Goal: Check status: Check status

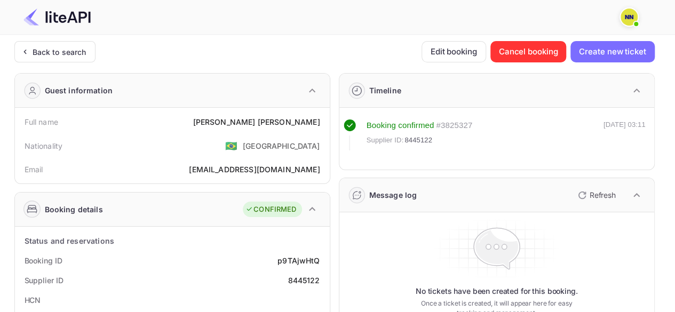
click at [67, 58] on div "Back to search" at bounding box center [54, 51] width 81 height 21
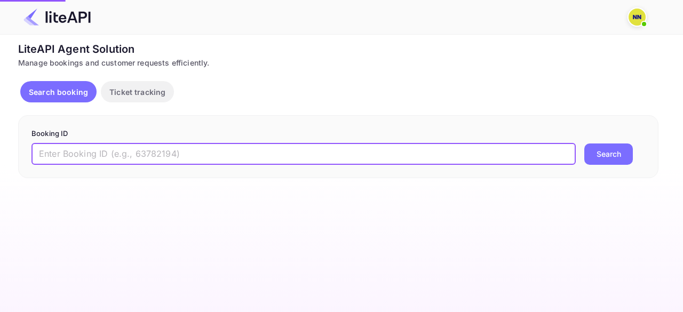
click at [107, 158] on input "text" at bounding box center [303, 153] width 544 height 21
paste input "8602966"
type input "8602966"
click at [584, 143] on button "Search" at bounding box center [608, 153] width 49 height 21
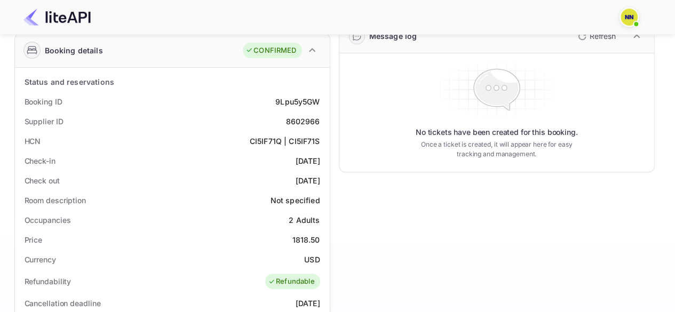
scroll to position [142, 0]
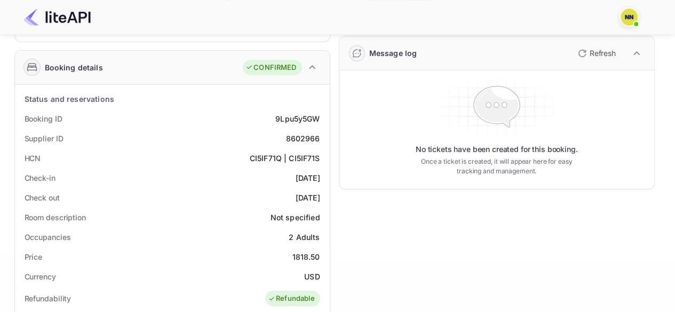
click at [268, 160] on div "CI5IF71Q | CI5IF71S" at bounding box center [285, 158] width 70 height 11
copy div "CI5IF71Q"
click at [308, 158] on div "CI5IF71Q | CI5IF71S" at bounding box center [285, 158] width 70 height 11
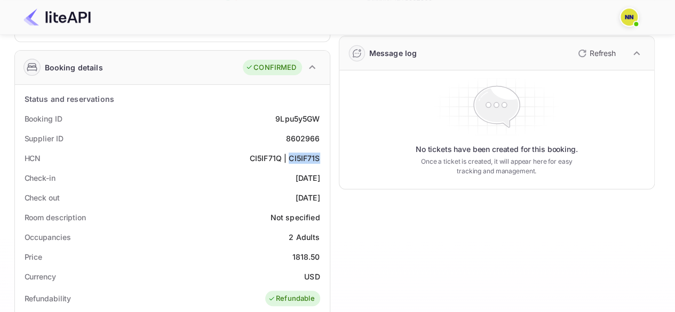
copy div "CI5IF71S"
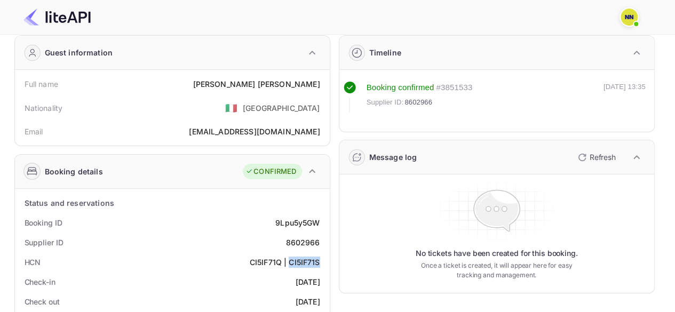
scroll to position [0, 0]
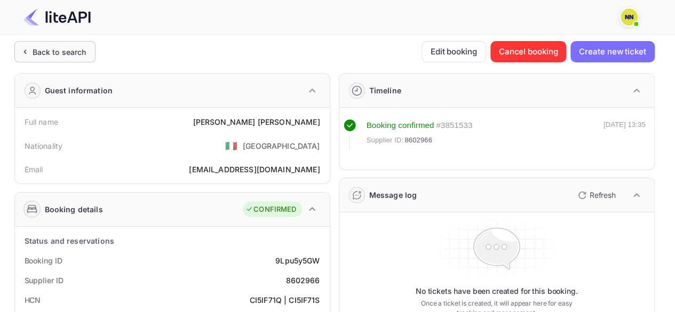
click at [50, 52] on div "Back to search" at bounding box center [60, 51] width 54 height 11
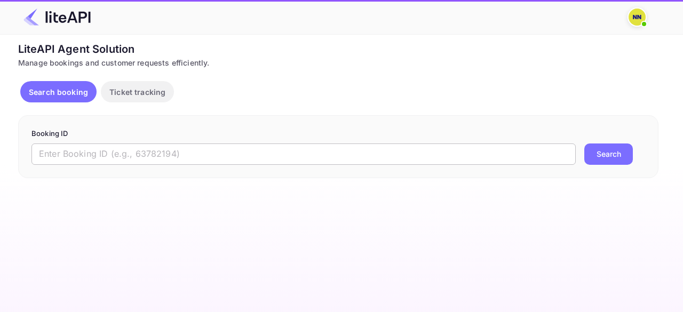
click at [102, 157] on input "text" at bounding box center [303, 153] width 544 height 21
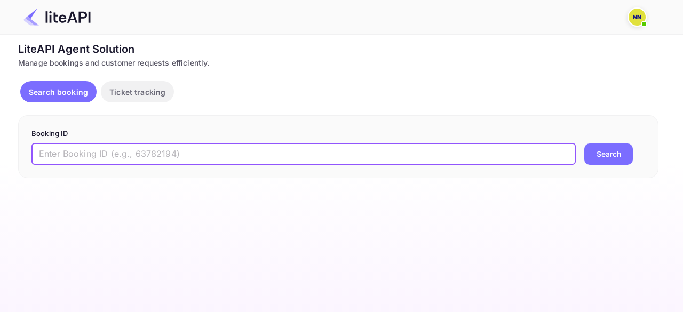
paste input "8023888"
type input "8023888"
click at [584, 143] on button "Search" at bounding box center [608, 153] width 49 height 21
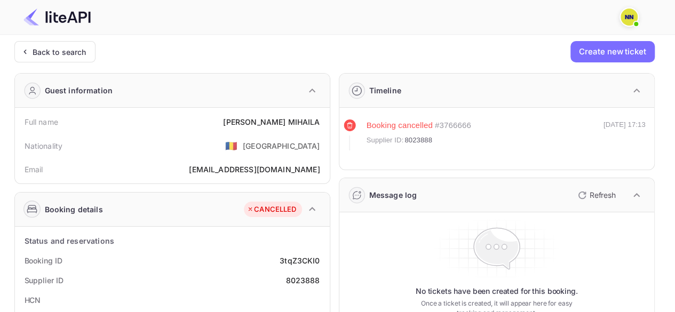
click at [79, 57] on div "Back to search" at bounding box center [60, 51] width 54 height 11
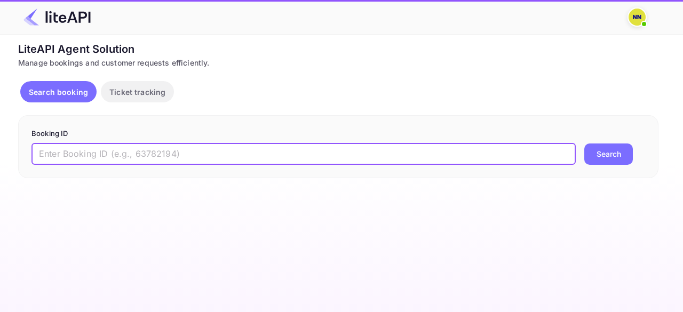
click at [116, 151] on input "text" at bounding box center [303, 153] width 544 height 21
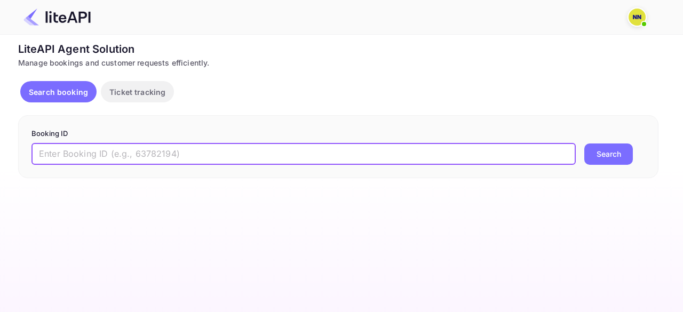
paste input "8063846"
type input "8063846"
click at [584, 143] on button "Search" at bounding box center [608, 153] width 49 height 21
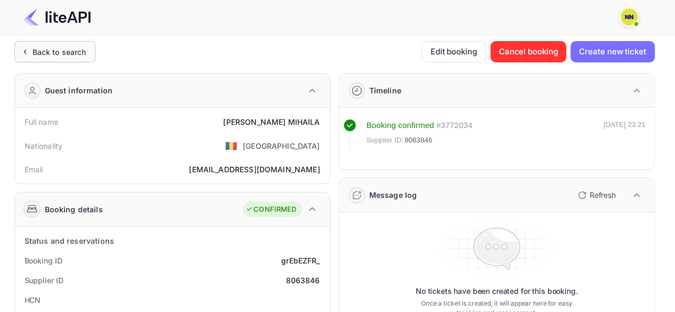
click at [77, 47] on div "Back to search" at bounding box center [60, 51] width 54 height 11
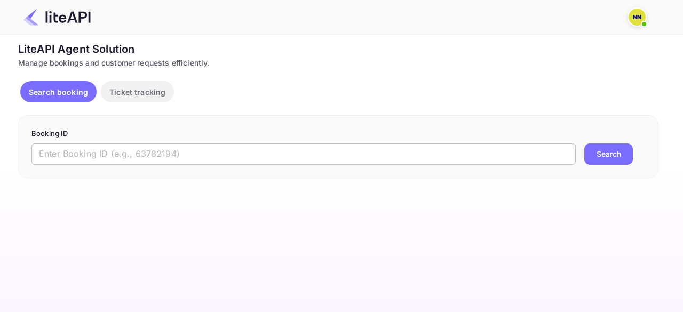
click at [132, 156] on input "text" at bounding box center [303, 153] width 544 height 21
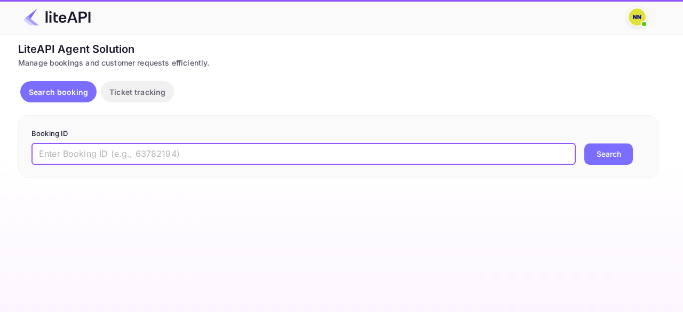
paste input "8686608"
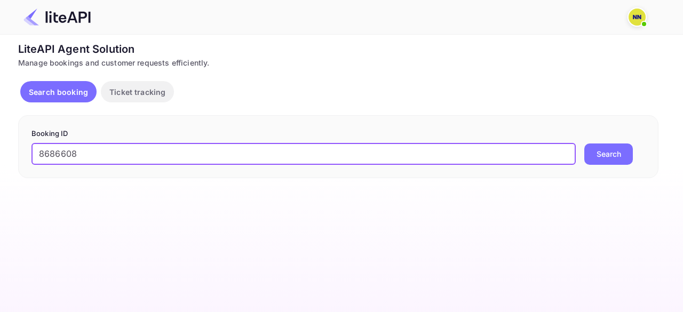
type input "8686608"
click at [584, 143] on button "Search" at bounding box center [608, 153] width 49 height 21
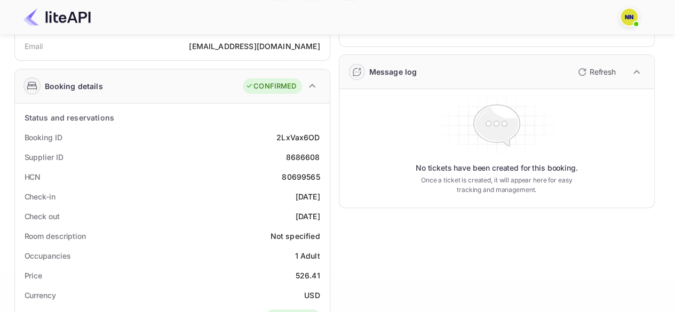
scroll to position [107, 0]
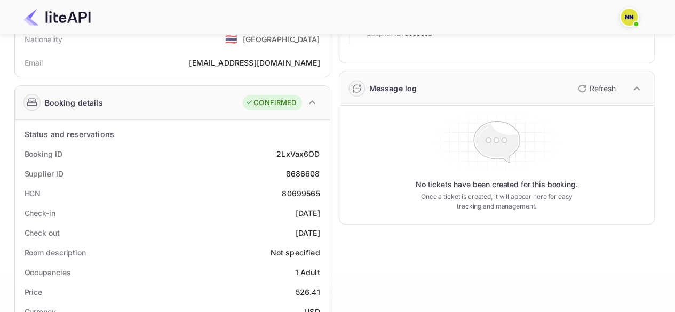
click at [296, 192] on div "80699565" at bounding box center [301, 193] width 38 height 11
copy div "80699565"
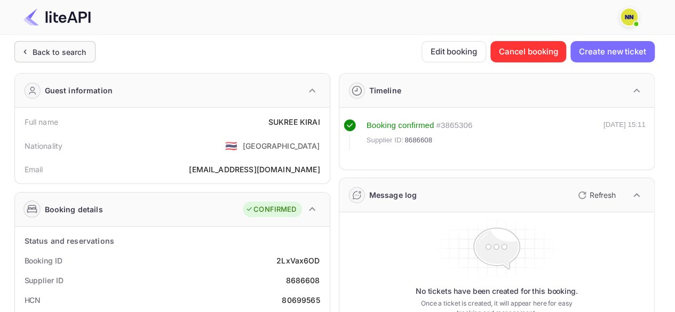
click at [59, 54] on div "Back to search" at bounding box center [60, 51] width 54 height 11
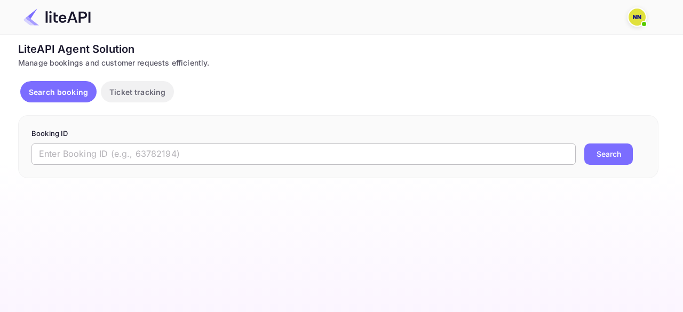
click at [94, 149] on input "text" at bounding box center [303, 153] width 544 height 21
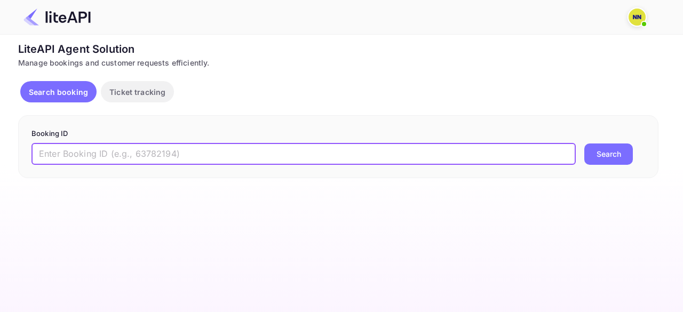
paste input "7868076"
type input "7868076"
click at [584, 143] on button "Search" at bounding box center [608, 153] width 49 height 21
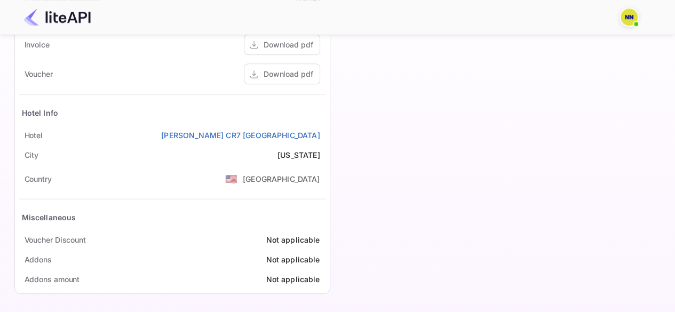
scroll to position [195, 0]
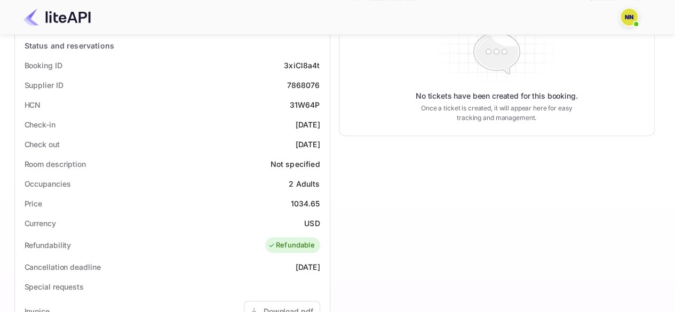
click at [300, 105] on div "31W64P" at bounding box center [305, 104] width 30 height 11
copy div "31W64P"
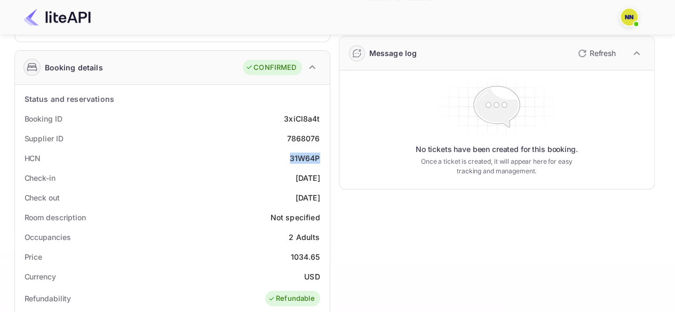
scroll to position [0, 0]
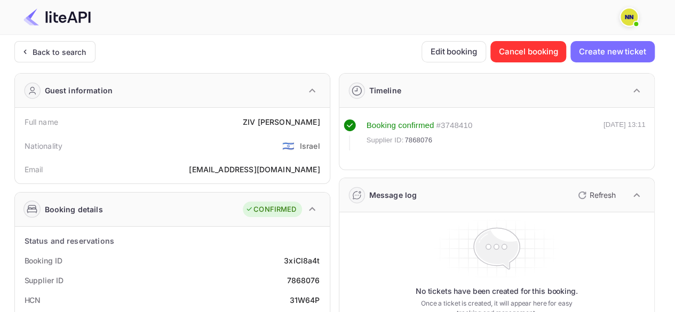
drag, startPoint x: 52, startPoint y: 93, endPoint x: 53, endPoint y: 75, distance: 18.7
click at [52, 93] on div "Guest information" at bounding box center [79, 90] width 68 height 11
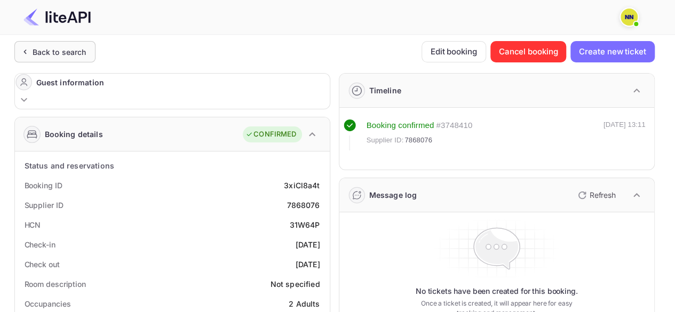
click at [59, 52] on div "Back to search" at bounding box center [60, 51] width 54 height 11
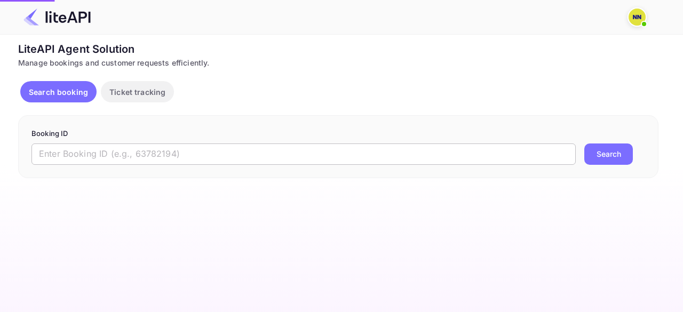
click at [217, 153] on input "text" at bounding box center [303, 153] width 544 height 21
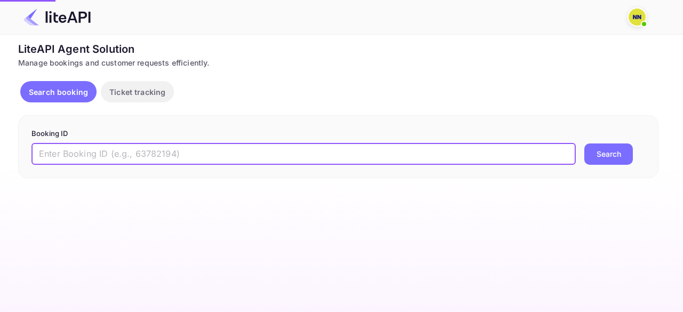
paste input "8338088"
type input "8338088"
click at [584, 143] on button "Search" at bounding box center [608, 153] width 49 height 21
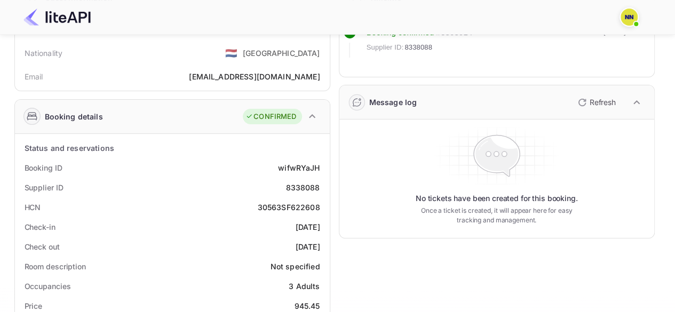
scroll to position [35, 0]
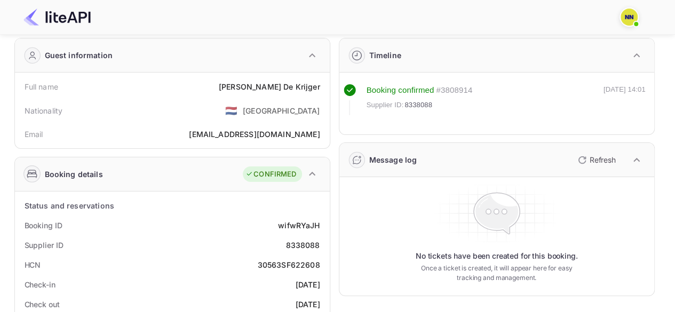
click at [292, 262] on div "30563SF622608" at bounding box center [289, 264] width 62 height 11
copy div "30563SF622608"
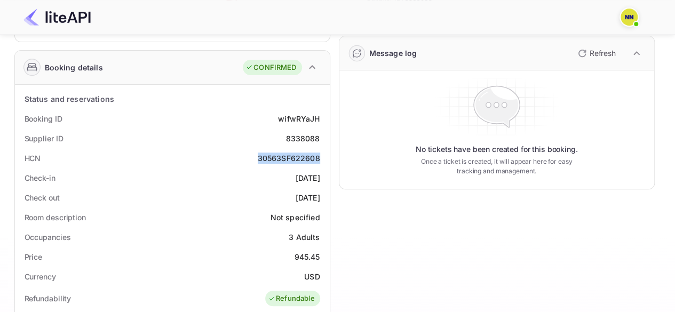
scroll to position [0, 0]
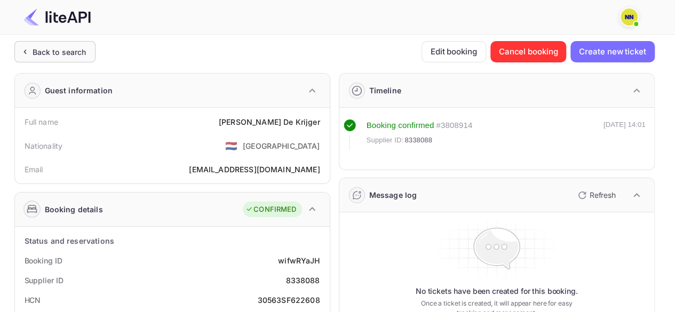
click at [44, 49] on div "Back to search" at bounding box center [60, 51] width 54 height 11
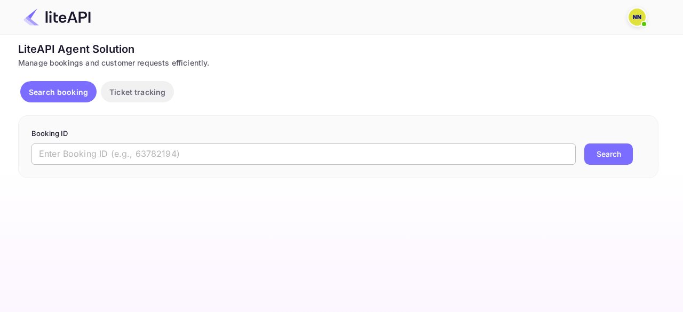
click at [117, 153] on input "text" at bounding box center [303, 153] width 544 height 21
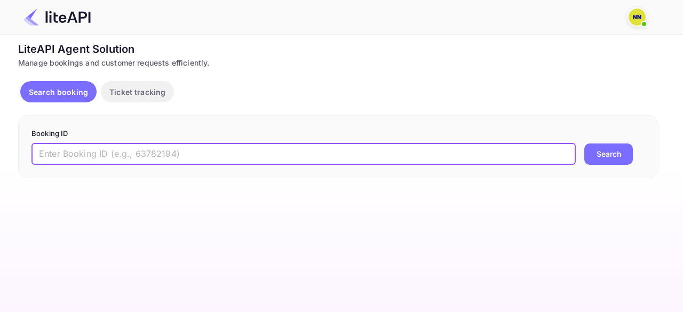
paste input "8822420"
type input "8822420"
click at [584, 143] on button "Search" at bounding box center [608, 153] width 49 height 21
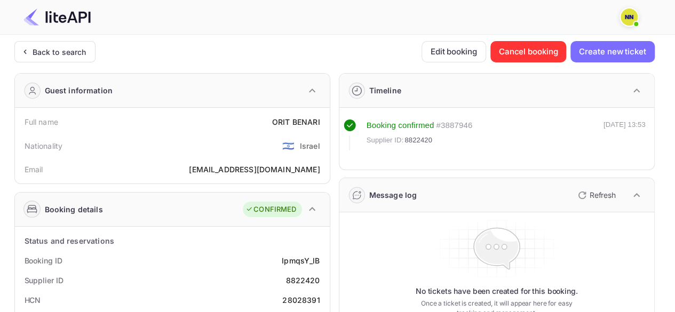
click at [303, 92] on button "button" at bounding box center [312, 91] width 18 height 18
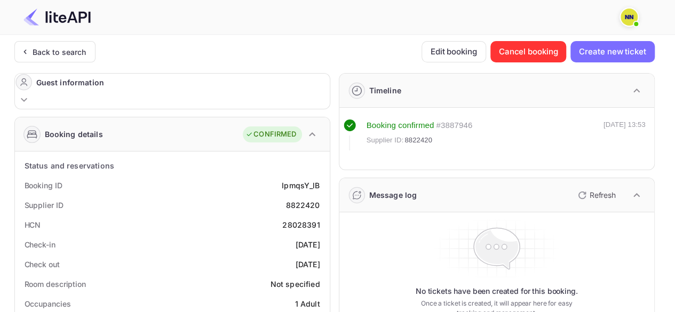
click at [33, 92] on button "button" at bounding box center [24, 100] width 18 height 18
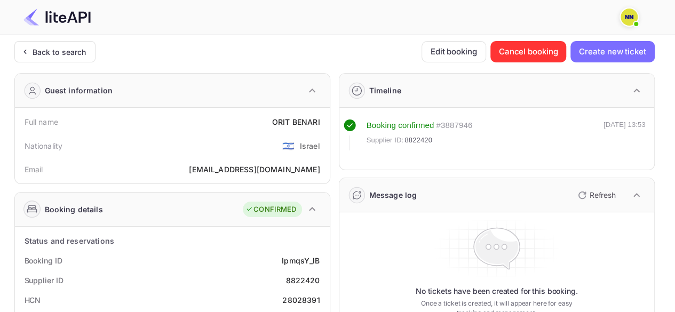
click at [303, 92] on button "button" at bounding box center [312, 91] width 18 height 18
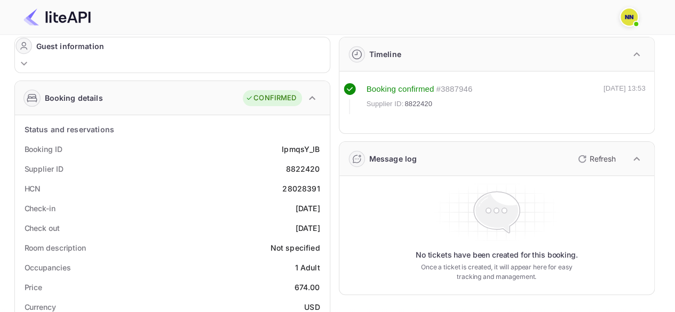
scroll to position [53, 0]
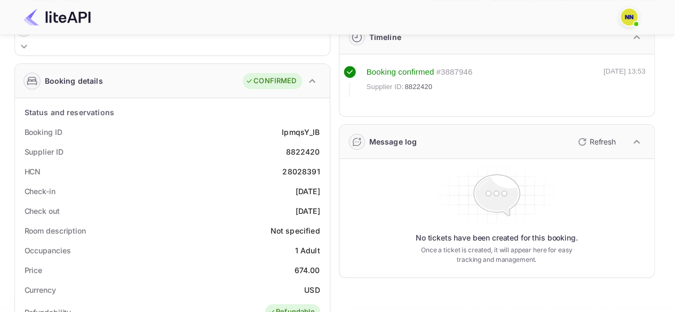
click at [299, 169] on div "28028391" at bounding box center [300, 171] width 37 height 11
copy div "28028391"
